Goal: Obtain resource: Download file/media

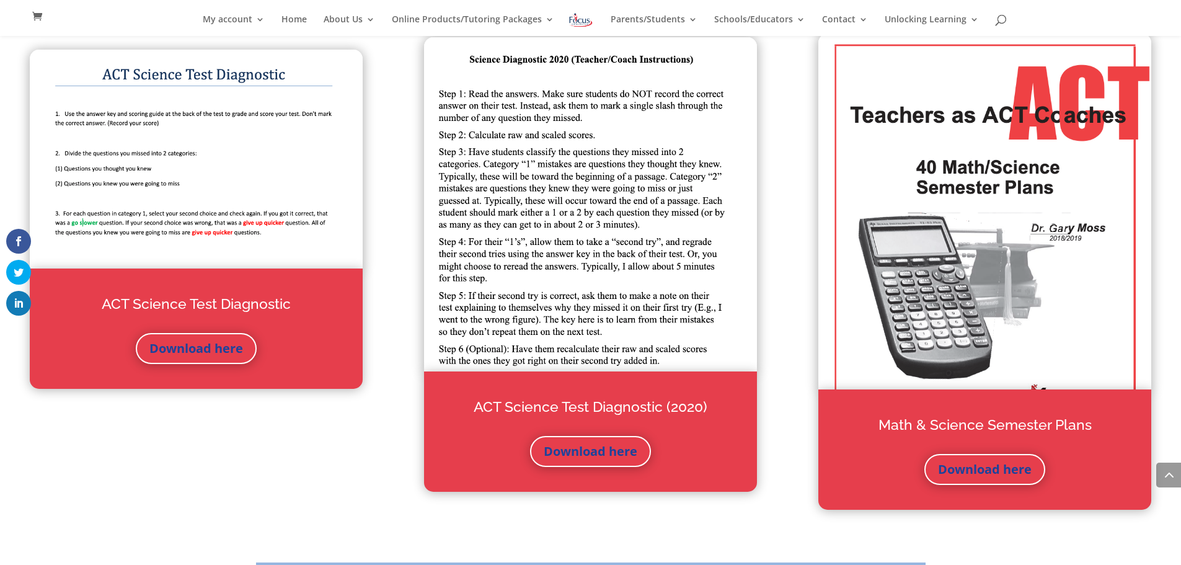
scroll to position [1282, 0]
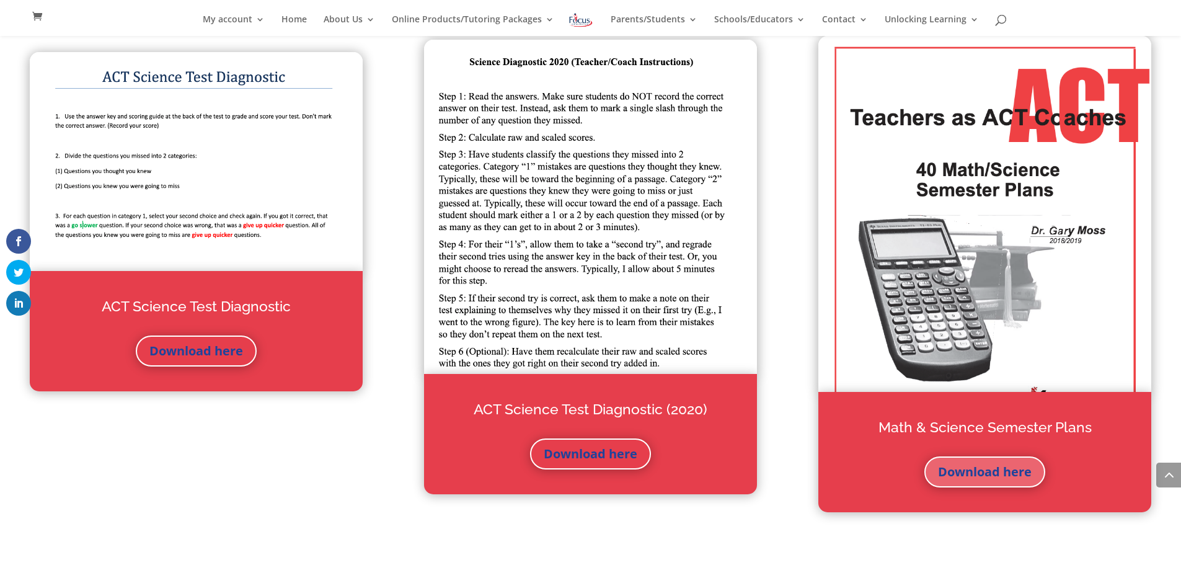
click at [1010, 476] on link "Download here" at bounding box center [984, 471] width 121 height 31
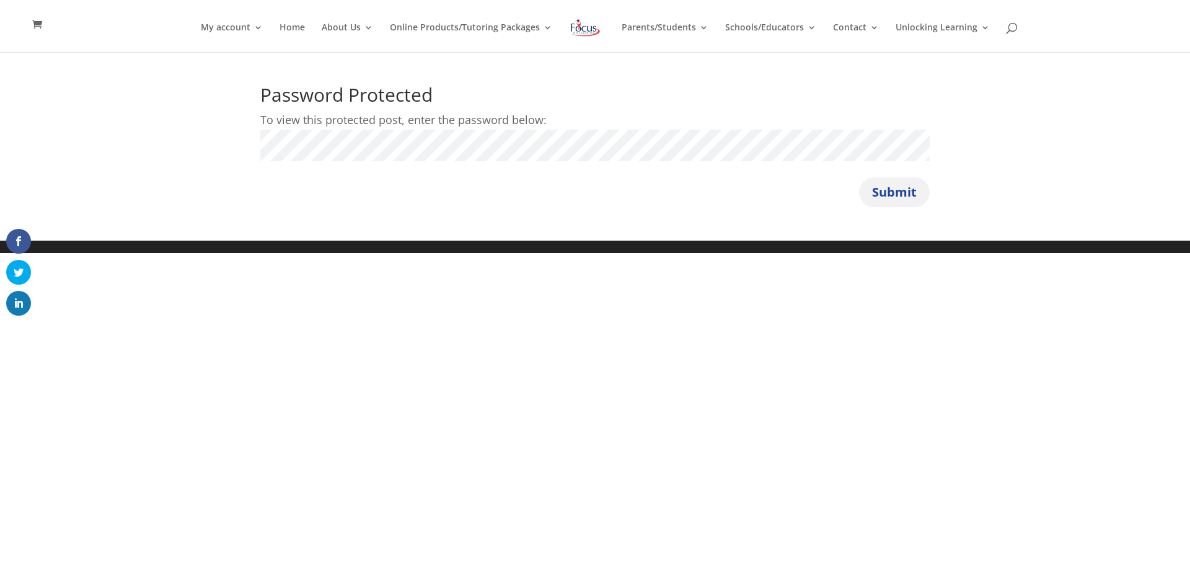
click at [902, 198] on button "Submit" at bounding box center [894, 192] width 71 height 30
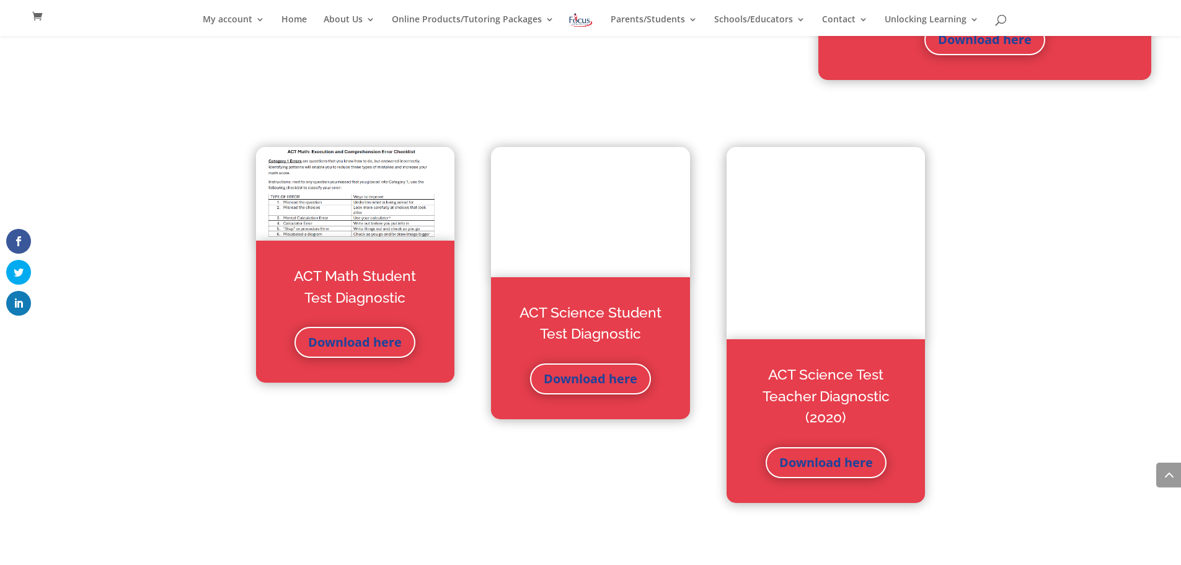
scroll to position [3718, 0]
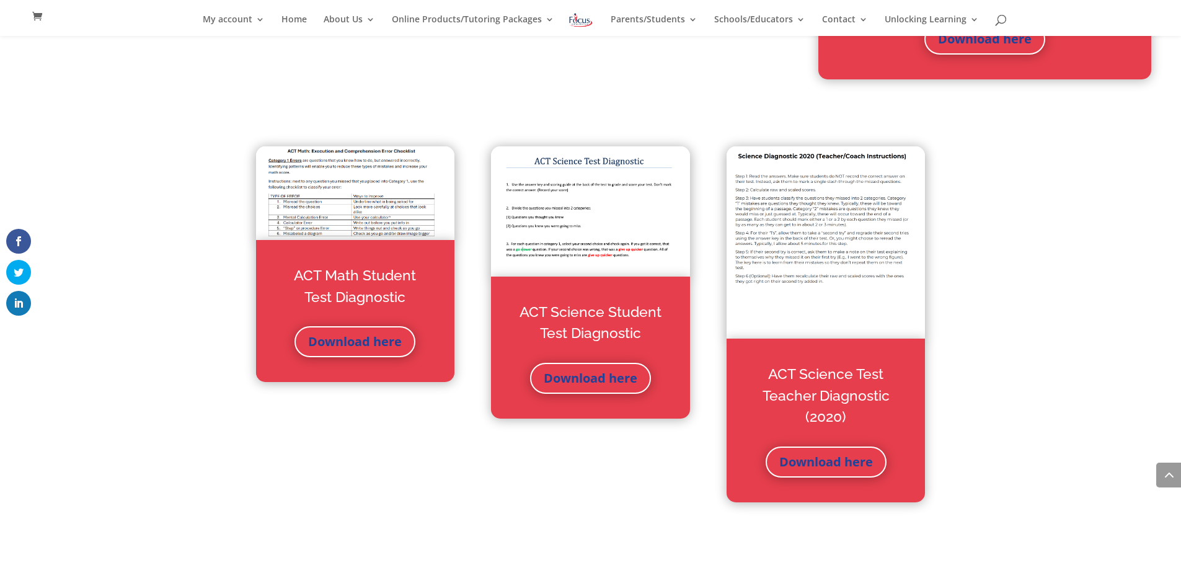
click at [358, 190] on img at bounding box center [355, 193] width 198 height 94
click at [1044, 189] on div "ACT Math Student Test Diagnostic Download here ACT Science Student Test Diagnos…" at bounding box center [590, 324] width 1181 height 456
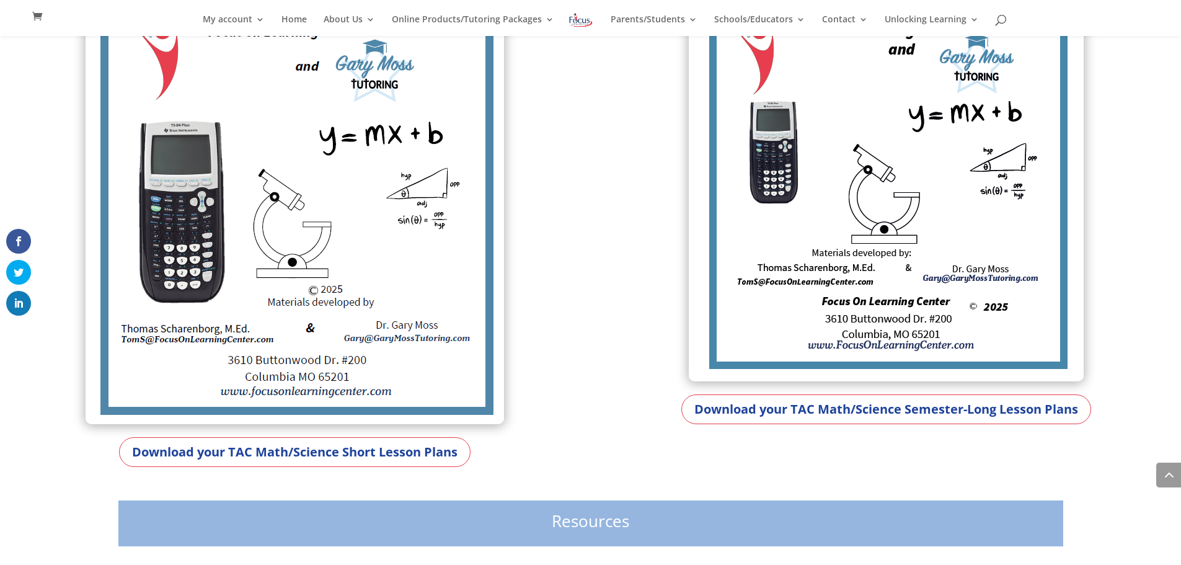
scroll to position [645, 0]
click at [344, 450] on link "Download your TAC Math/Science Short Lesson Plans" at bounding box center [294, 451] width 351 height 30
